Goal: Information Seeking & Learning: Learn about a topic

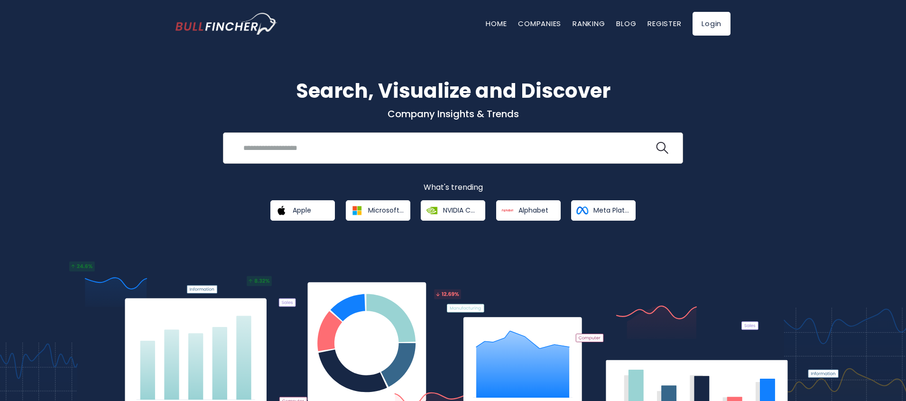
click at [316, 153] on input "search" at bounding box center [446, 148] width 417 height 18
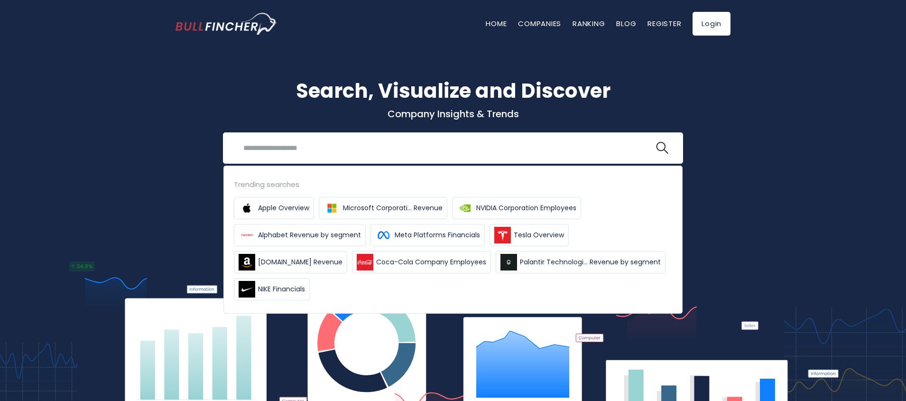
click at [179, 188] on p "What's trending" at bounding box center [453, 188] width 555 height 10
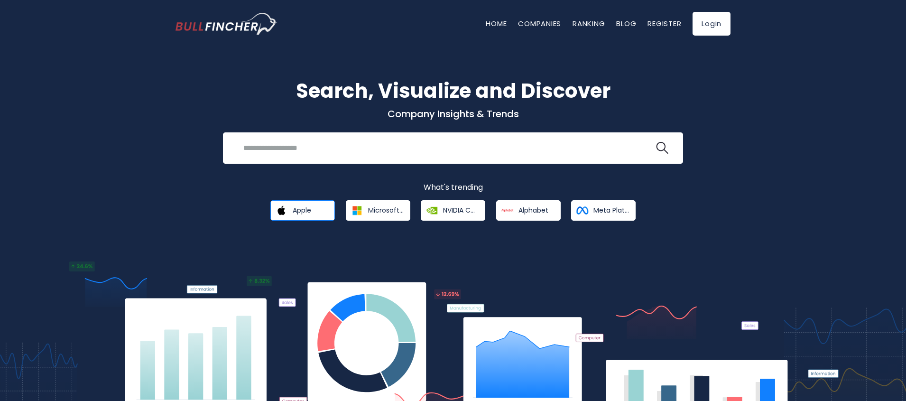
click at [294, 213] on span "Apple" at bounding box center [302, 210] width 19 height 9
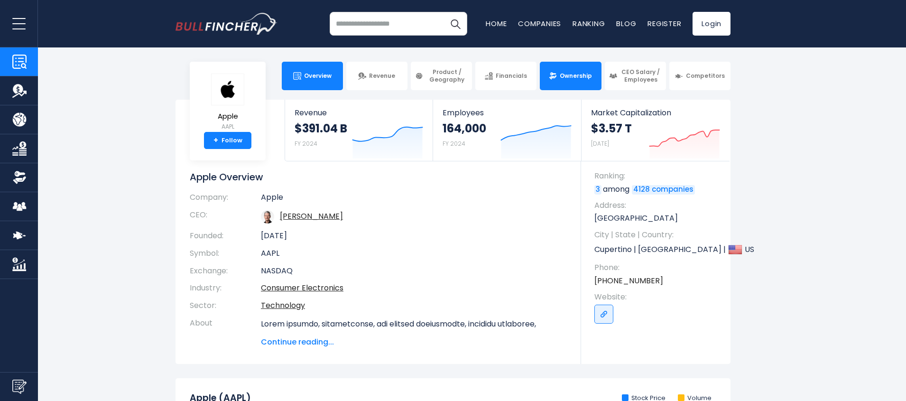
click at [572, 88] on link "Ownership" at bounding box center [570, 76] width 61 height 28
